Goal: Information Seeking & Learning: Find contact information

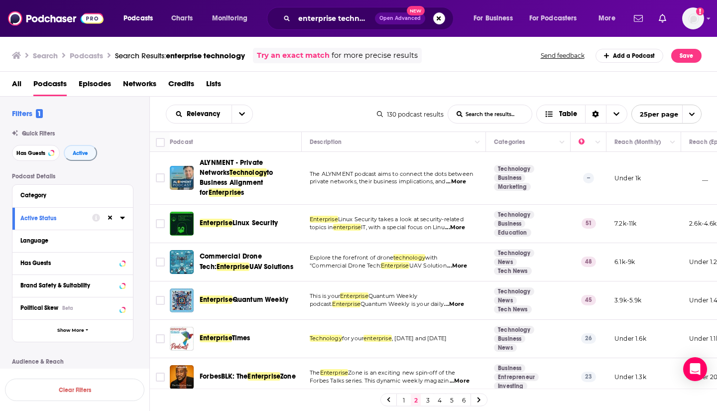
click at [217, 80] on span "Lists" at bounding box center [213, 86] width 15 height 20
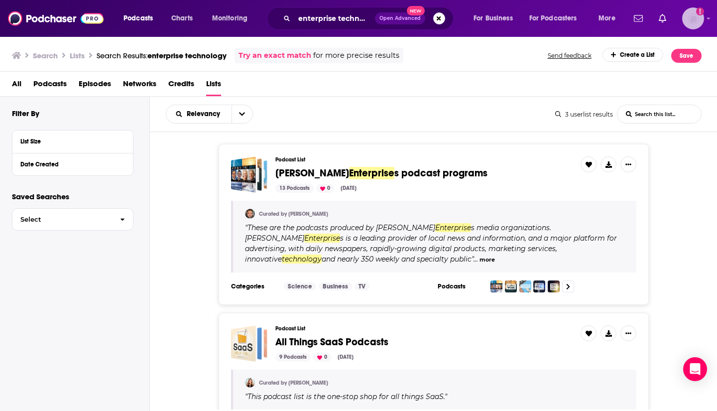
click at [695, 26] on img "Logged in as bigswing" at bounding box center [694, 18] width 22 height 22
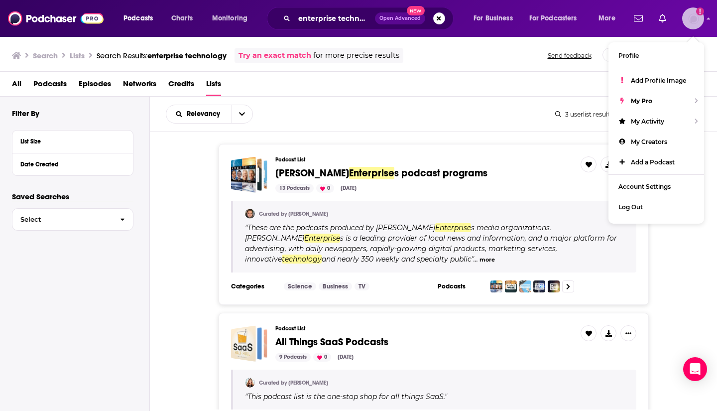
click at [692, 100] on div "My Pro" at bounding box center [657, 101] width 96 height 20
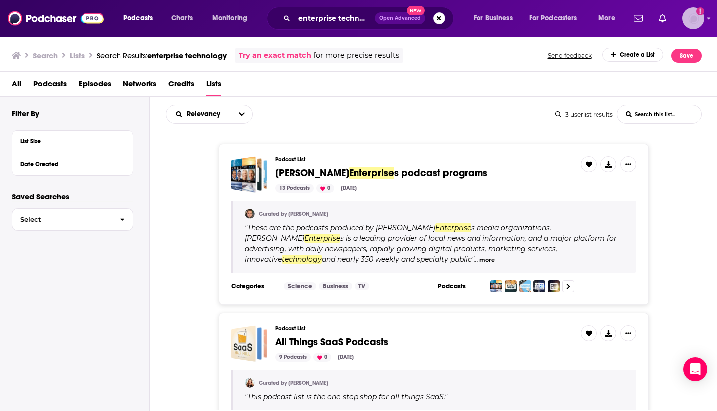
click at [708, 22] on div "Show profile menu" at bounding box center [709, 18] width 4 height 11
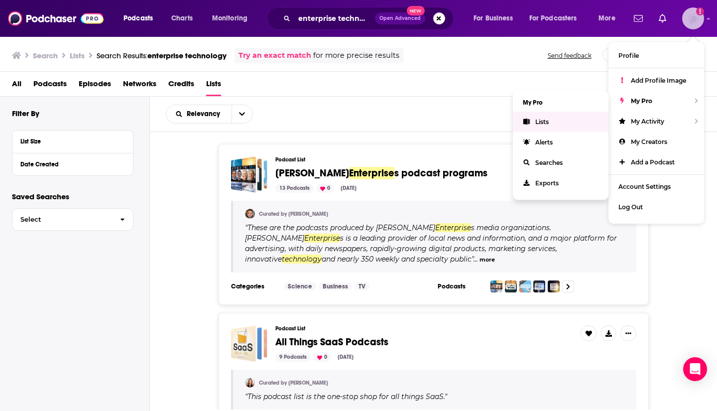
click at [543, 126] on link "Lists" at bounding box center [561, 122] width 96 height 20
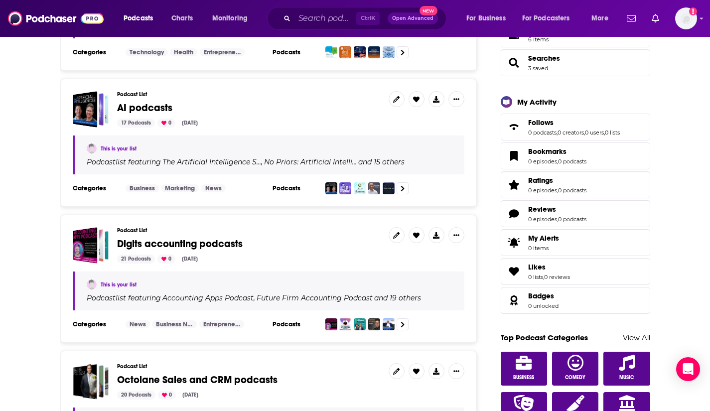
scroll to position [243, 0]
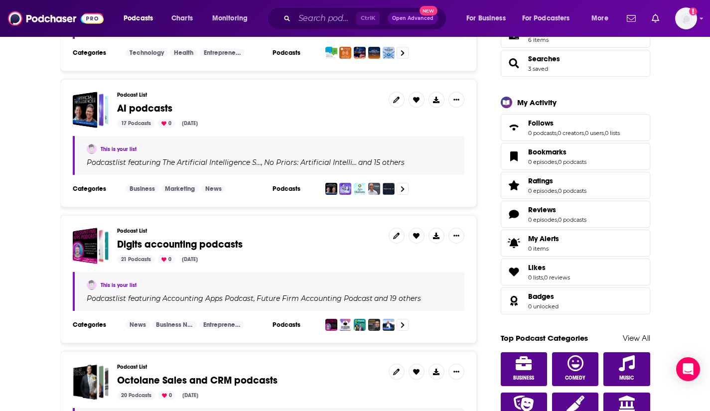
click at [154, 109] on span "AI podcasts" at bounding box center [144, 108] width 55 height 12
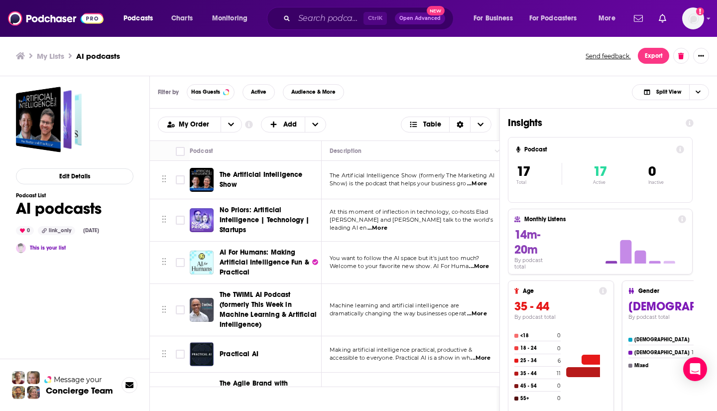
click at [418, 266] on span "Welcome to your favorite new show. AI For Huma" at bounding box center [399, 266] width 139 height 7
click at [479, 269] on span "...More" at bounding box center [479, 267] width 20 height 8
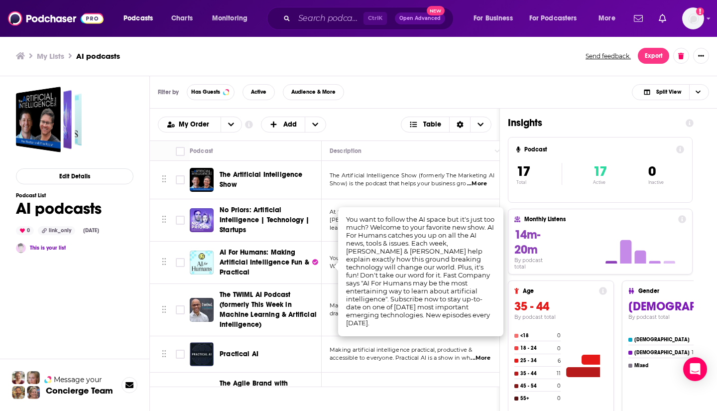
click at [245, 252] on span "AI For Humans: Making Artificial Intelligence Fun & Practical" at bounding box center [265, 262] width 90 height 28
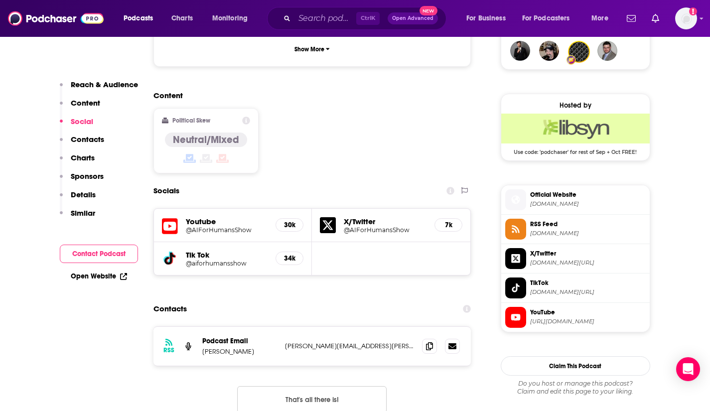
scroll to position [753, 0]
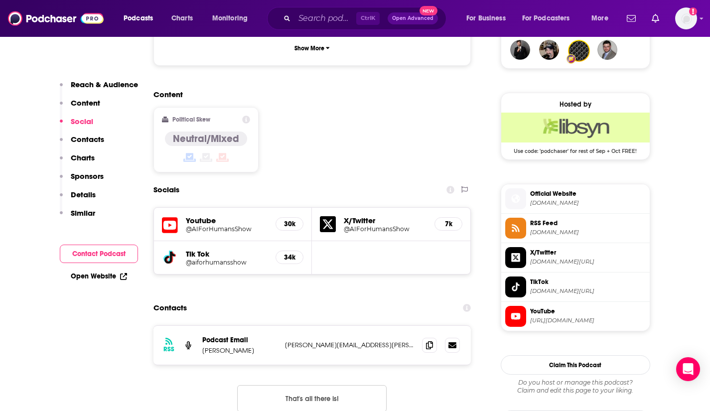
click at [306, 326] on div "RSS Podcast Email [PERSON_NAME] [PERSON_NAME][EMAIL_ADDRESS][PERSON_NAME][DOMAI…" at bounding box center [312, 345] width 318 height 39
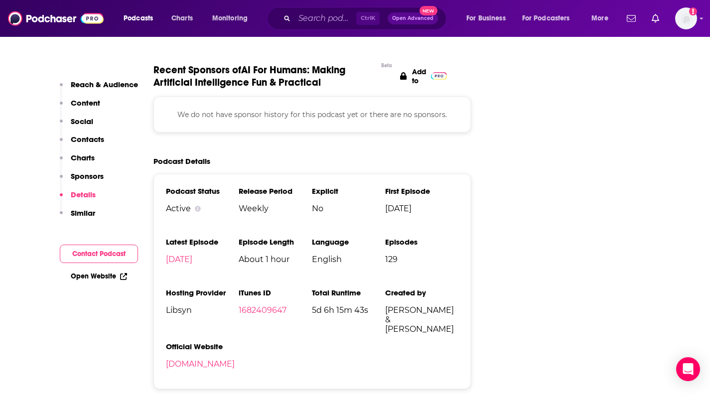
scroll to position [1394, 0]
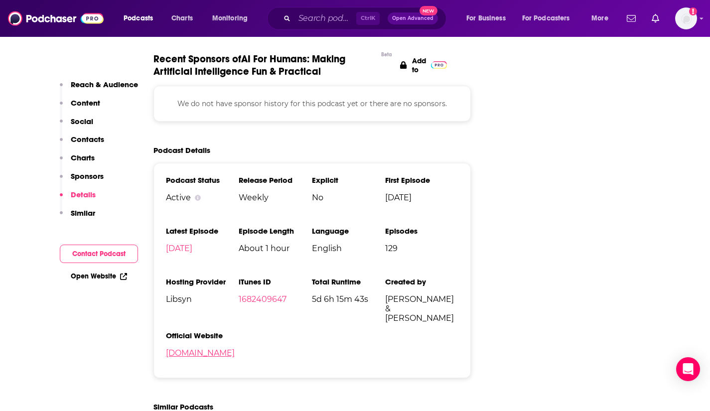
click at [204, 348] on link "[DOMAIN_NAME]" at bounding box center [200, 352] width 69 height 9
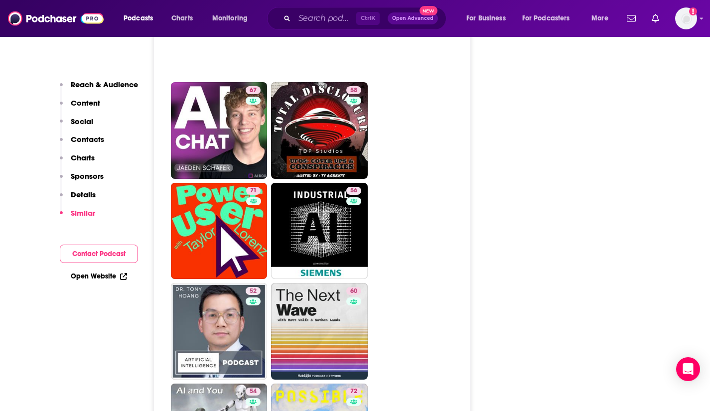
scroll to position [1992, 0]
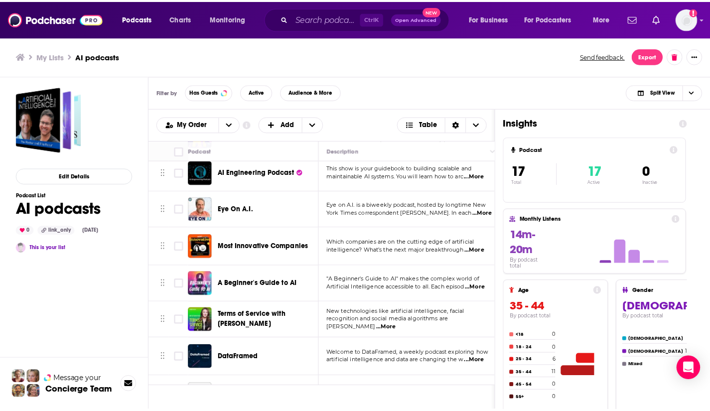
scroll to position [422, 0]
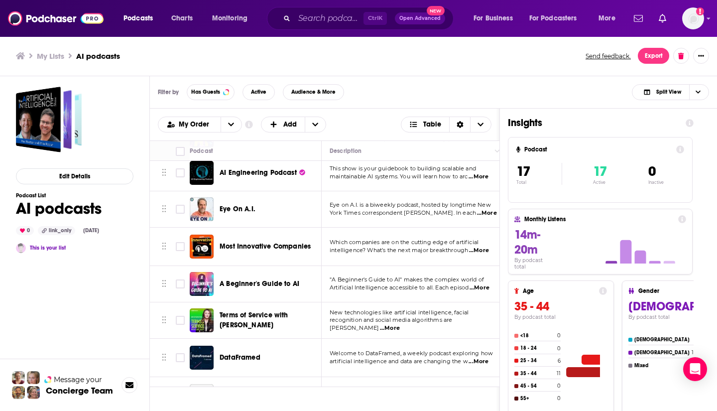
click at [398, 281] on span ""A Beginner's Guide to AI" makes the complex world of" at bounding box center [407, 279] width 154 height 7
click at [483, 287] on span "...More" at bounding box center [480, 288] width 20 height 8
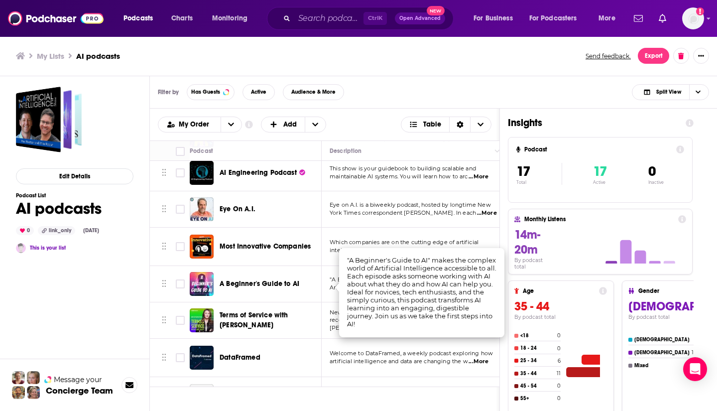
click at [242, 280] on span "A Beginner's Guide to AI" at bounding box center [260, 284] width 80 height 8
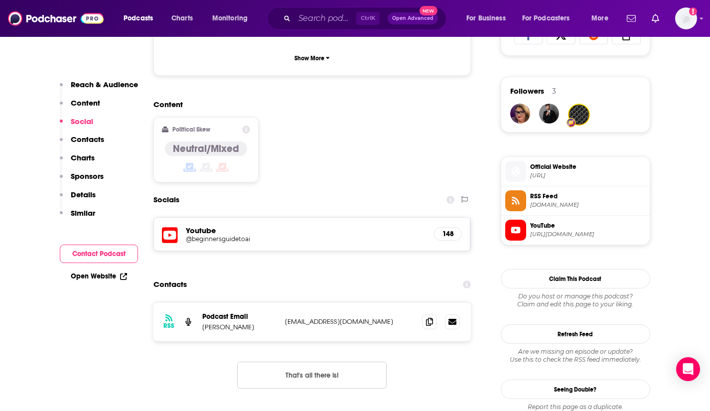
scroll to position [699, 0]
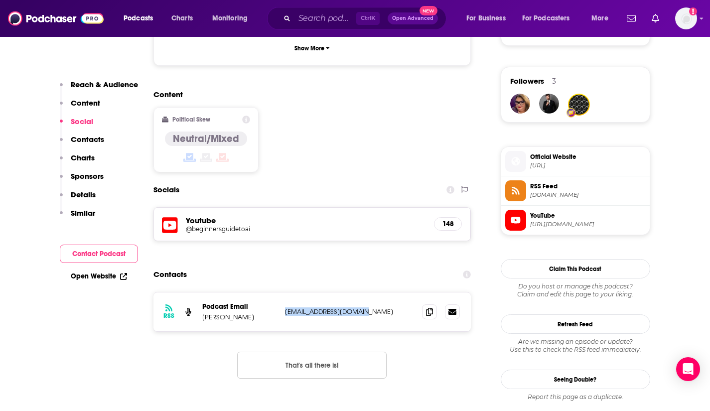
drag, startPoint x: 367, startPoint y: 285, endPoint x: 284, endPoint y: 283, distance: 83.2
click at [284, 292] on div "RSS Podcast Email [PERSON_NAME] [EMAIL_ADDRESS][DOMAIN_NAME] [EMAIL_ADDRESS][DO…" at bounding box center [312, 311] width 318 height 39
copy p "[EMAIL_ADDRESS][DOMAIN_NAME]"
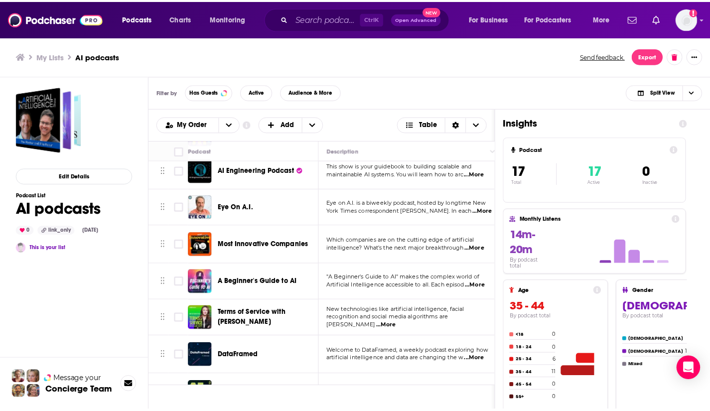
scroll to position [457, 0]
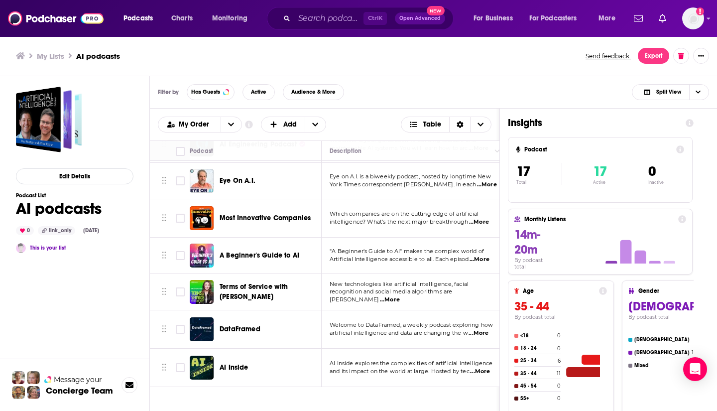
click at [247, 363] on span "AI Inside" at bounding box center [234, 367] width 29 height 8
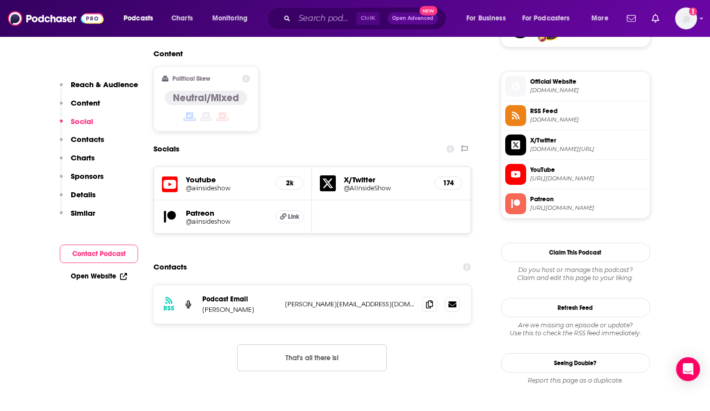
scroll to position [775, 0]
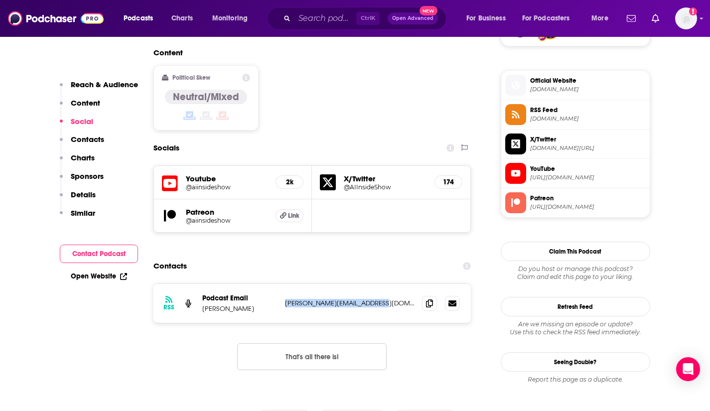
drag, startPoint x: 385, startPoint y: 266, endPoint x: 283, endPoint y: 261, distance: 101.8
click at [283, 284] on div "RSS Podcast Email [PERSON_NAME] [PERSON_NAME][EMAIL_ADDRESS][DOMAIN_NAME] [PERS…" at bounding box center [312, 303] width 318 height 39
copy p "[PERSON_NAME][EMAIL_ADDRESS][DOMAIN_NAME]"
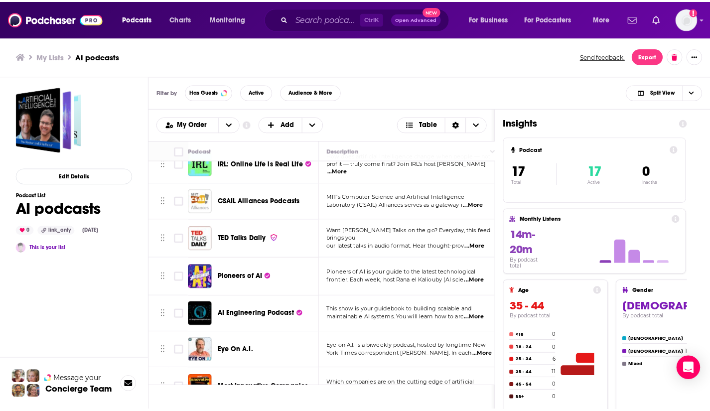
scroll to position [281, 0]
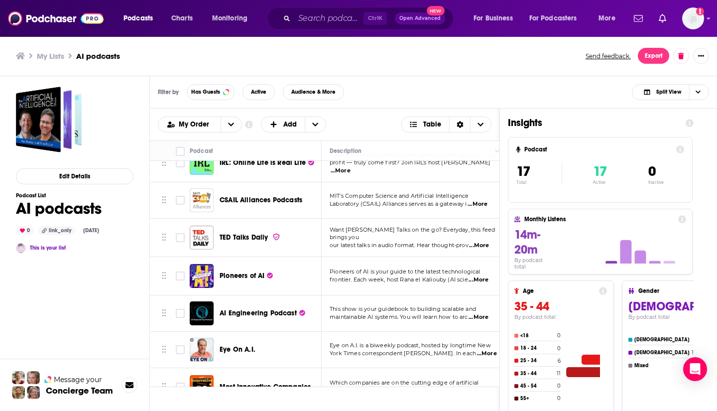
click at [240, 275] on span "Pioneers of AI" at bounding box center [242, 276] width 45 height 8
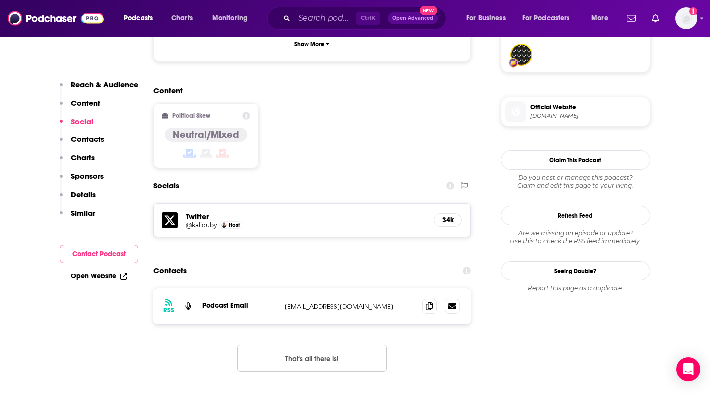
scroll to position [751, 0]
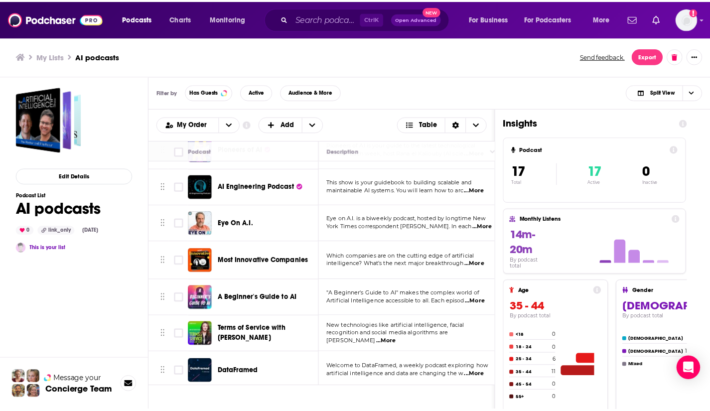
scroll to position [412, 0]
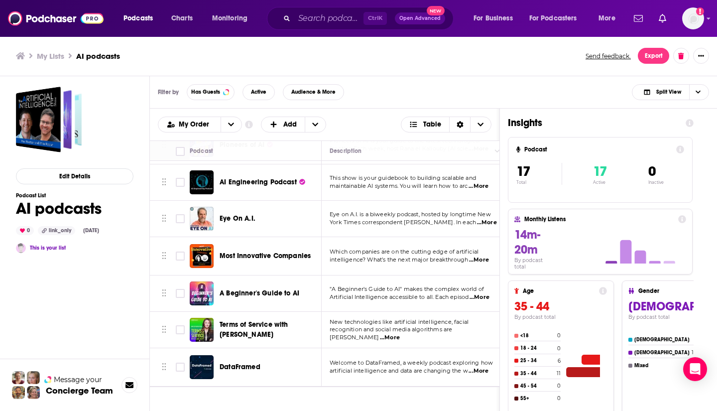
click at [267, 332] on span "Terms of Service with [PERSON_NAME]" at bounding box center [269, 330] width 99 height 20
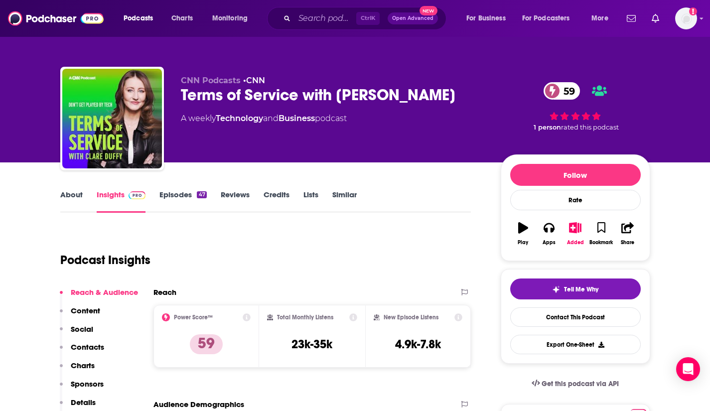
click at [461, 315] on icon at bounding box center [459, 317] width 8 height 8
click at [287, 18] on icon "Search podcasts, credits, & more..." at bounding box center [286, 17] width 5 height 5
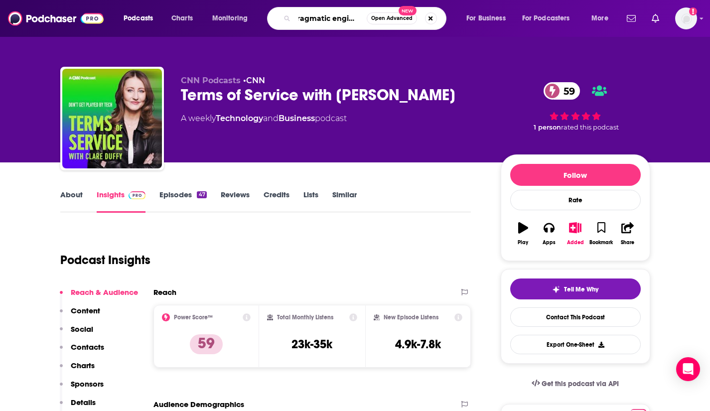
scroll to position [0, 9]
type input "pragmatic engineer"
click at [287, 19] on icon "Search podcasts, credits, & more..." at bounding box center [286, 17] width 5 height 5
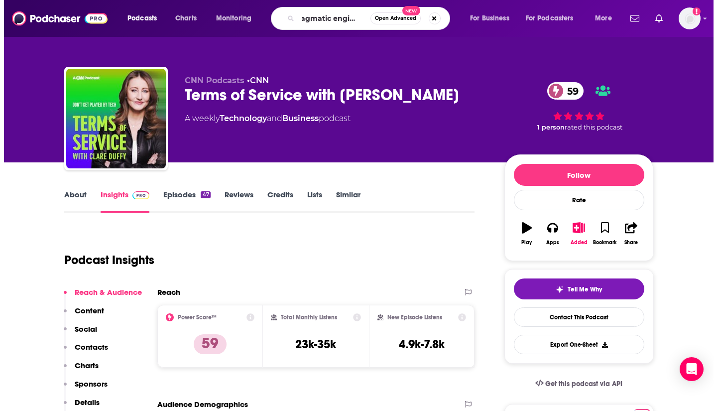
scroll to position [0, 0]
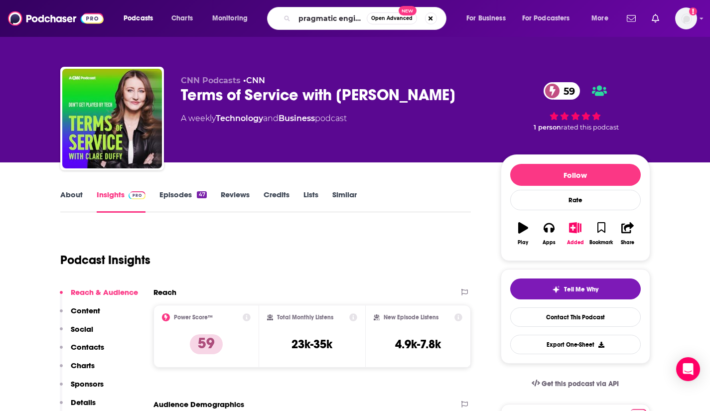
click at [284, 17] on icon "Search podcasts, credits, & more..." at bounding box center [286, 17] width 5 height 5
click at [285, 20] on icon "Search podcasts, credits, & more..." at bounding box center [286, 17] width 5 height 5
click at [134, 22] on span "Podcasts" at bounding box center [138, 18] width 29 height 14
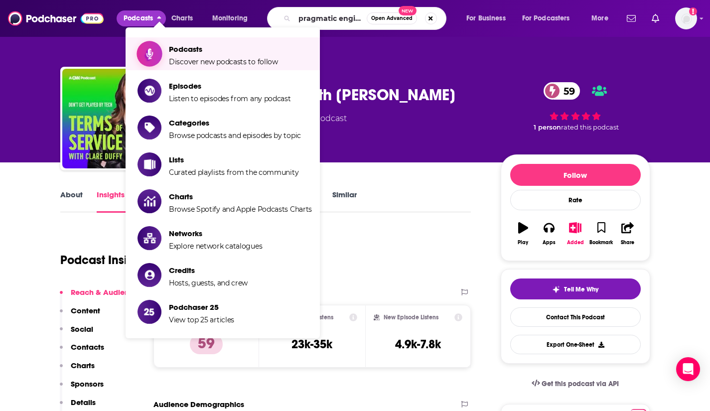
click at [159, 46] on span "Show item sub-menu" at bounding box center [149, 53] width 77 height 77
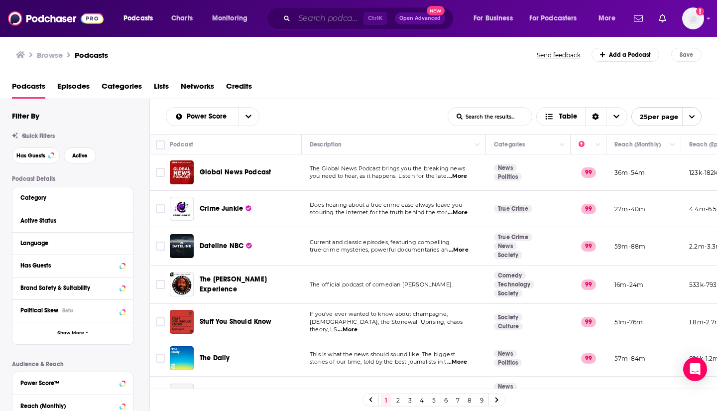
click at [300, 20] on input "Search podcasts, credits, & more..." at bounding box center [328, 18] width 69 height 16
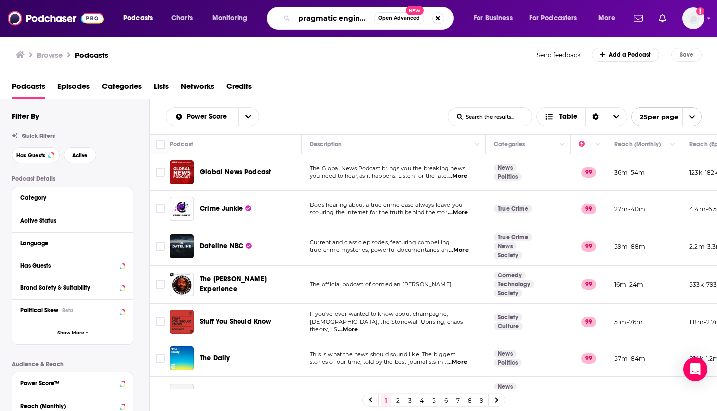
type input "pragmatic engineer"
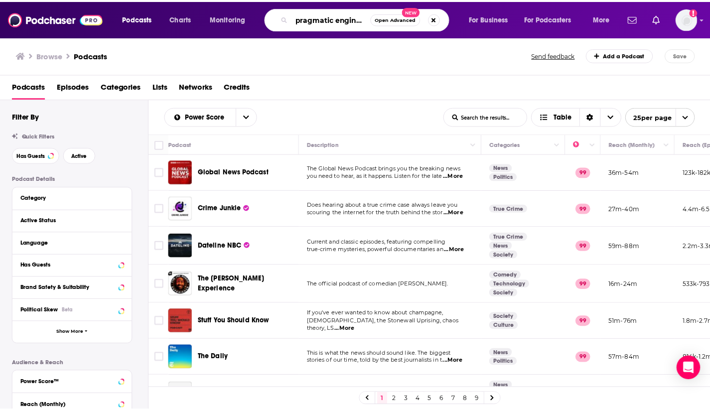
scroll to position [0, 2]
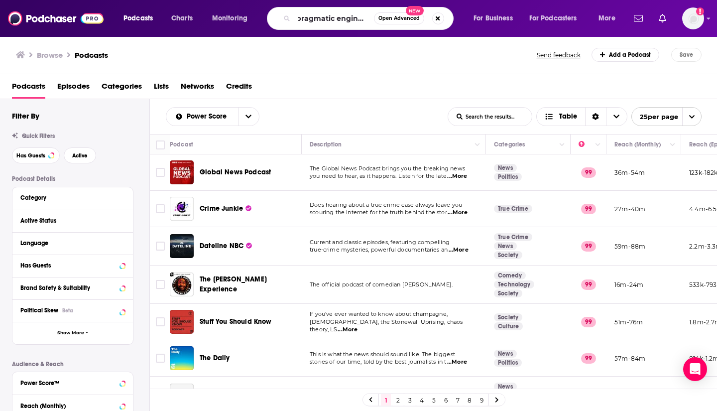
click at [394, 21] on button "Open Advanced New" at bounding box center [399, 18] width 50 height 12
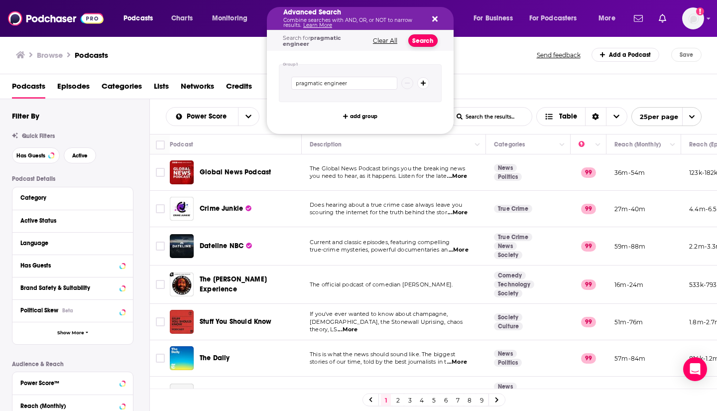
click at [423, 41] on button "Search" at bounding box center [423, 40] width 29 height 12
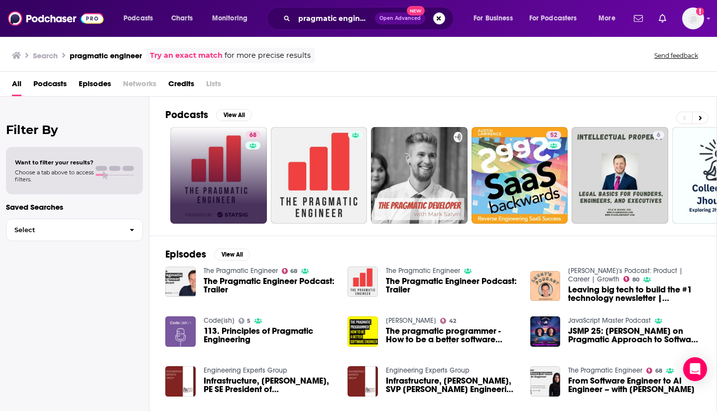
click at [219, 177] on link "68" at bounding box center [218, 175] width 97 height 97
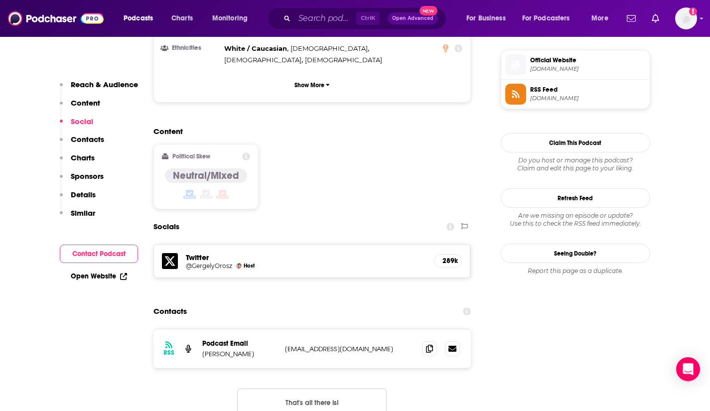
scroll to position [717, 0]
drag, startPoint x: 398, startPoint y: 281, endPoint x: 283, endPoint y: 281, distance: 114.6
click at [283, 328] on div "RSS Podcast Email [PERSON_NAME] [EMAIL_ADDRESS][DOMAIN_NAME] [EMAIL_ADDRESS][DO…" at bounding box center [312, 347] width 318 height 39
copy p "[EMAIL_ADDRESS][DOMAIN_NAME]"
click at [288, 19] on icon "Search podcasts, credits, & more..." at bounding box center [286, 17] width 5 height 5
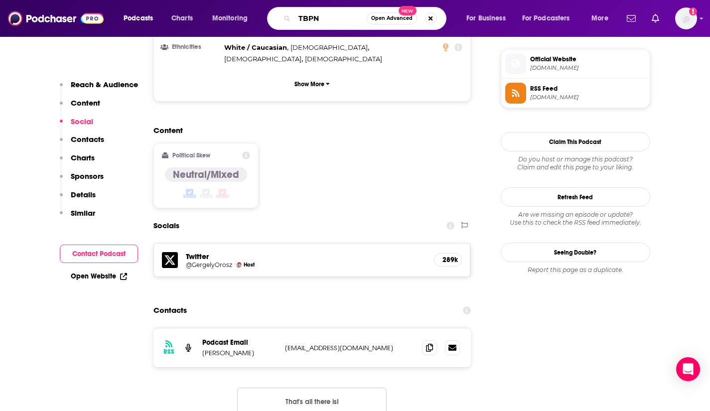
type input "TBPN"
click at [287, 19] on icon "Search podcasts, credits, & more..." at bounding box center [286, 17] width 5 height 5
click at [393, 18] on span "Open Advanced" at bounding box center [391, 18] width 41 height 5
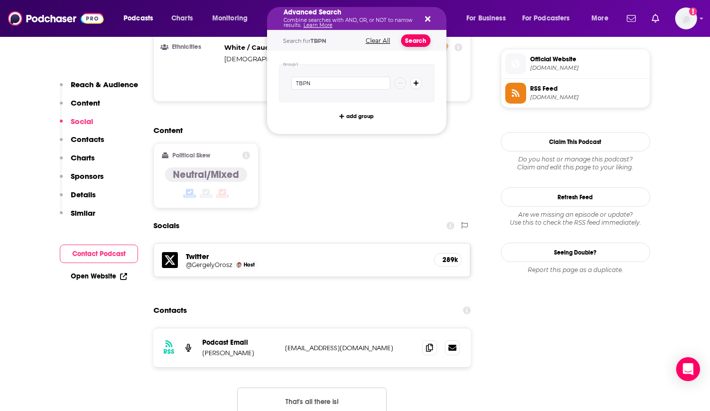
click at [413, 41] on button "Search" at bounding box center [415, 40] width 29 height 12
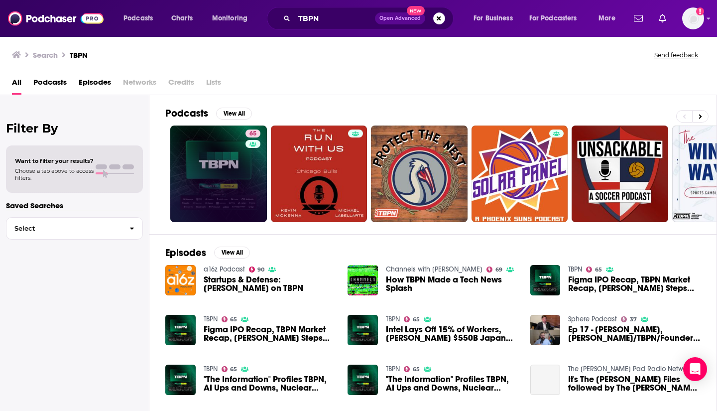
click at [215, 191] on link "65" at bounding box center [218, 174] width 97 height 97
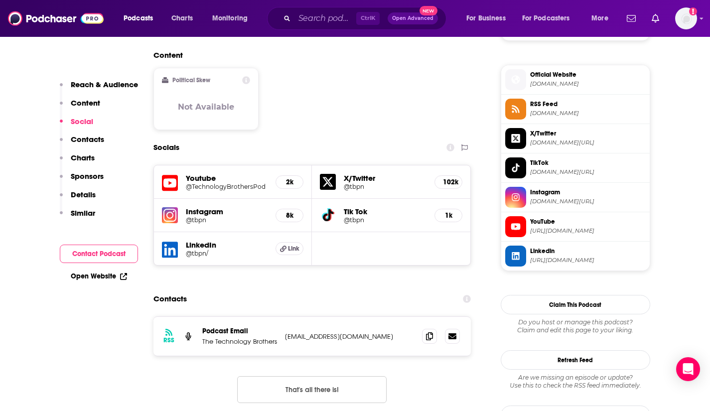
scroll to position [793, 0]
click at [287, 18] on icon "Search podcasts, credits, & more..." at bounding box center [286, 17] width 5 height 5
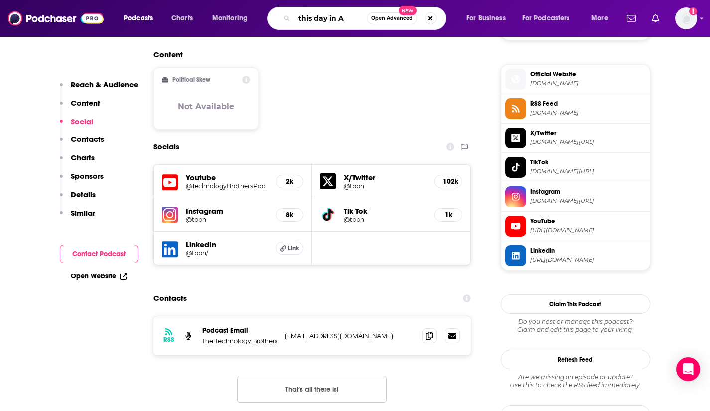
type input "this day in AI"
click at [396, 19] on span "Open Advanced" at bounding box center [391, 18] width 41 height 5
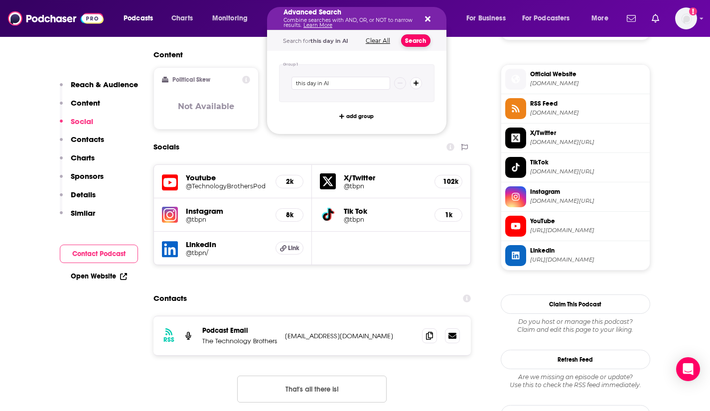
click at [416, 44] on button "Search" at bounding box center [415, 40] width 29 height 12
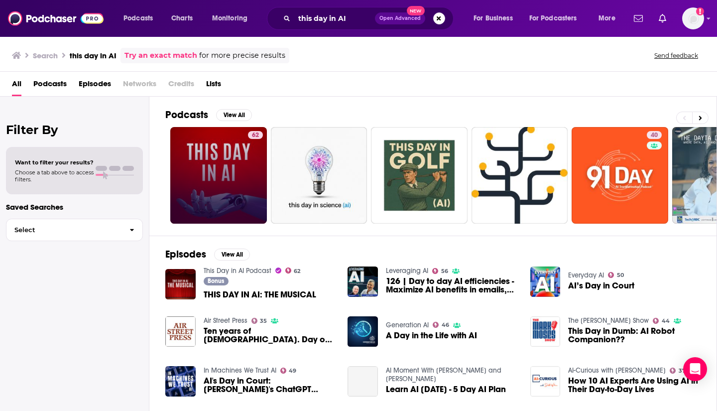
click at [226, 179] on link "62" at bounding box center [218, 175] width 97 height 97
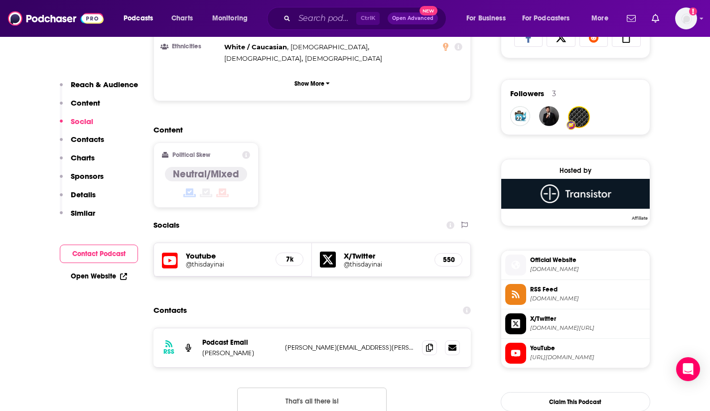
scroll to position [687, 0]
click at [308, 17] on input "Search podcasts, credits, & more..." at bounding box center [325, 18] width 62 height 16
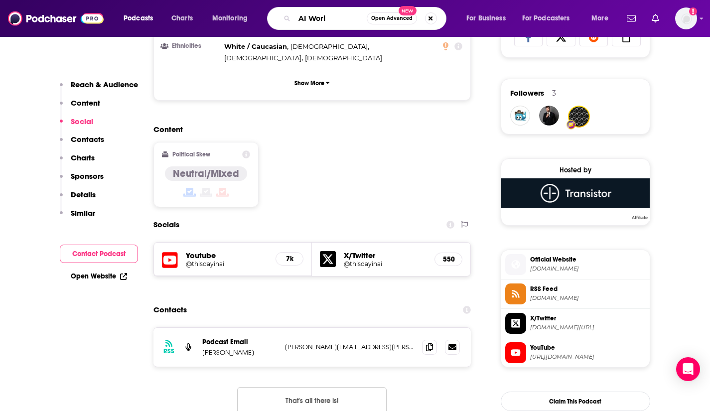
type input "AI World"
click at [392, 18] on span "Open Advanced" at bounding box center [391, 18] width 41 height 5
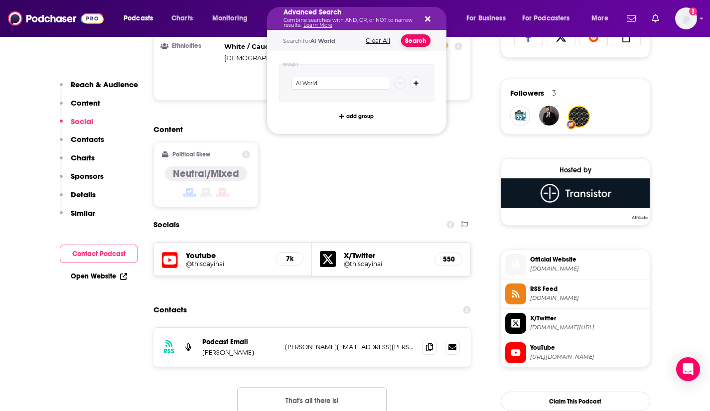
click at [415, 41] on button "Search" at bounding box center [415, 40] width 29 height 12
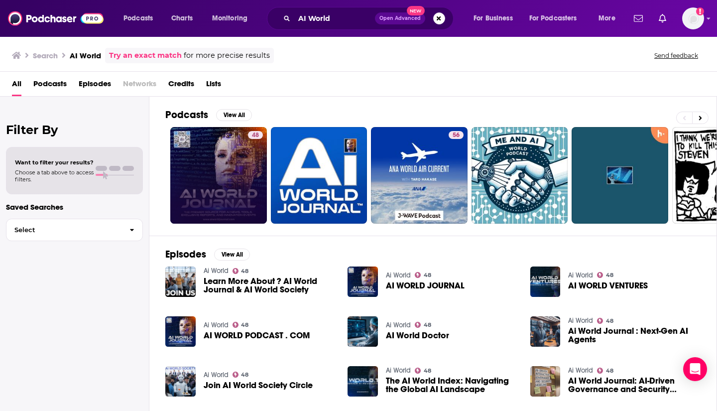
click at [228, 183] on link "48" at bounding box center [218, 175] width 97 height 97
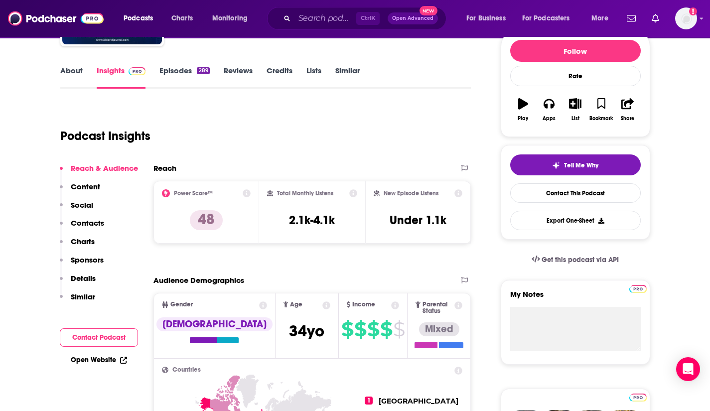
scroll to position [126, 0]
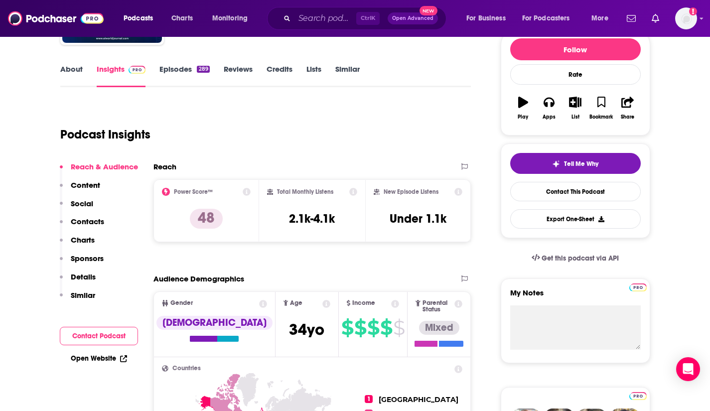
click at [92, 228] on button "Contacts" at bounding box center [82, 226] width 44 height 18
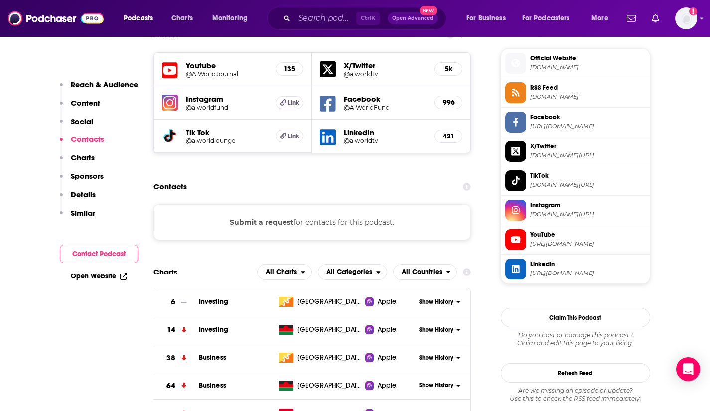
scroll to position [889, 0]
click at [259, 216] on button "Submit a request" at bounding box center [262, 221] width 64 height 11
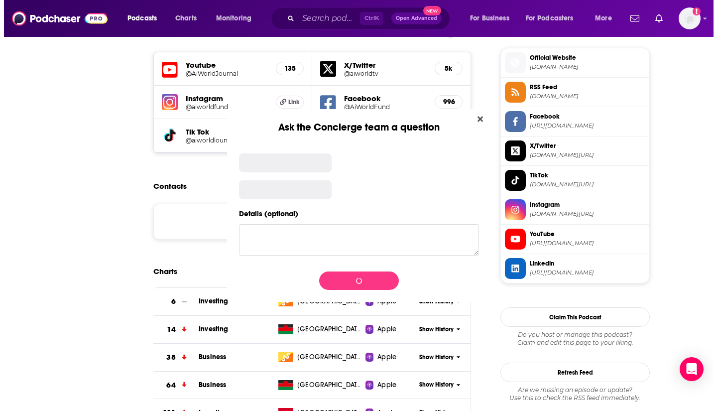
scroll to position [0, 0]
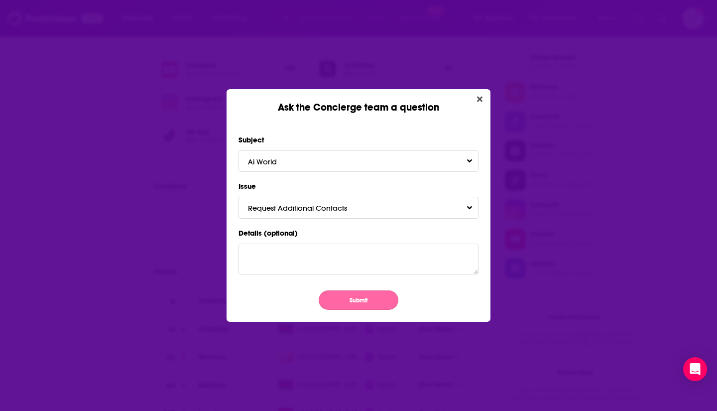
click at [362, 297] on button "Submit" at bounding box center [359, 299] width 80 height 19
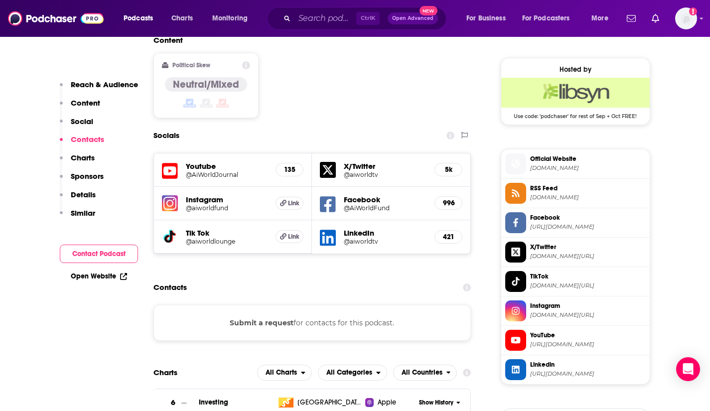
scroll to position [787, 0]
click at [312, 17] on input "Search podcasts, credits, & more..." at bounding box center [325, 18] width 62 height 16
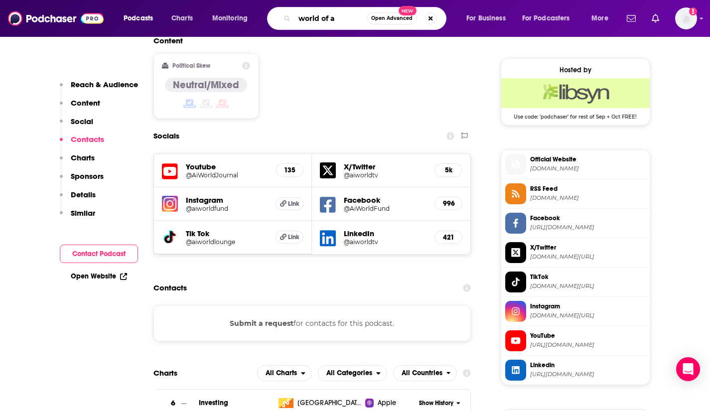
type input "world of ai"
click at [390, 22] on button "Open Advanced New" at bounding box center [392, 18] width 50 height 12
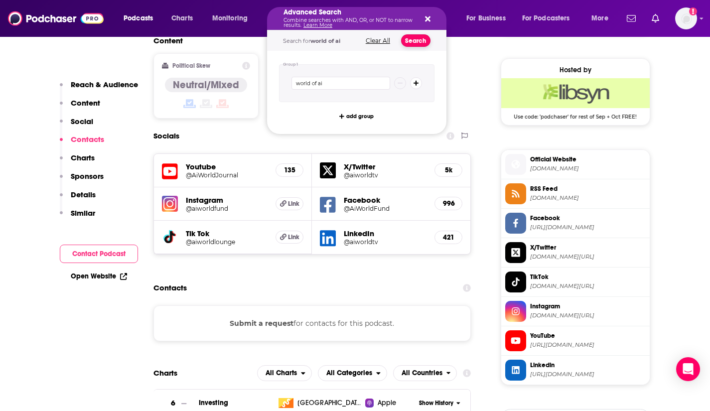
click at [416, 41] on button "Search" at bounding box center [415, 40] width 29 height 12
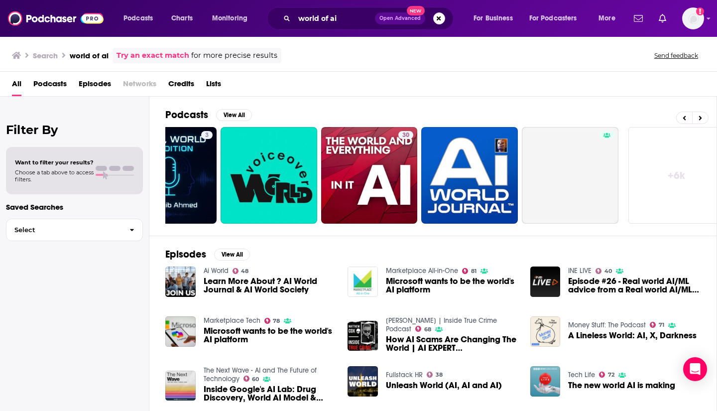
scroll to position [0, 363]
